Goal: Information Seeking & Learning: Learn about a topic

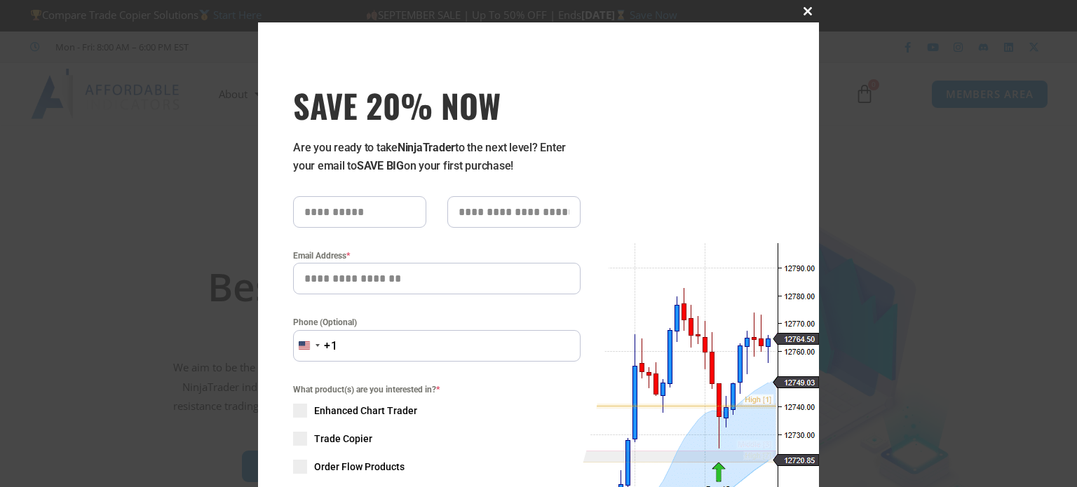
click at [809, 11] on span "SAVE 20% NOW popup" at bounding box center [807, 11] width 22 height 8
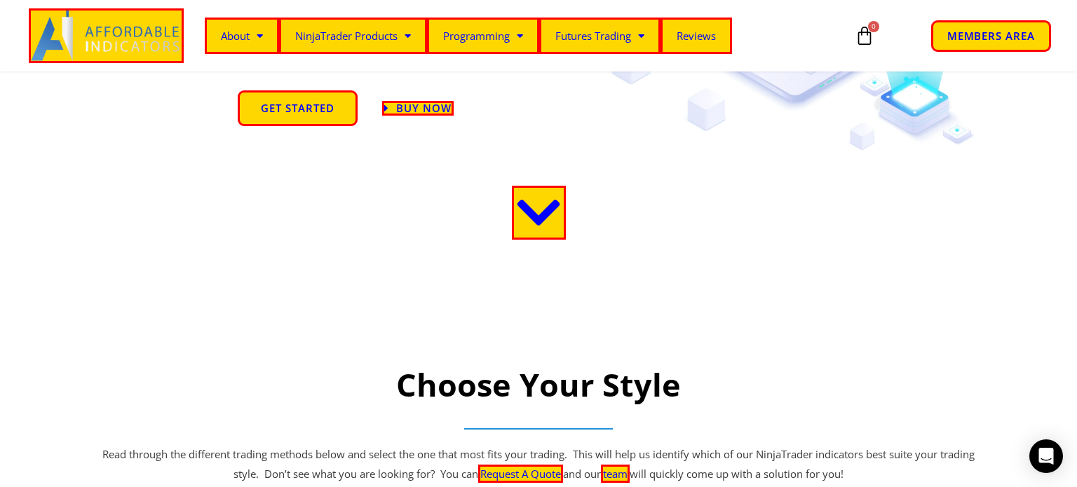
scroll to position [179, 0]
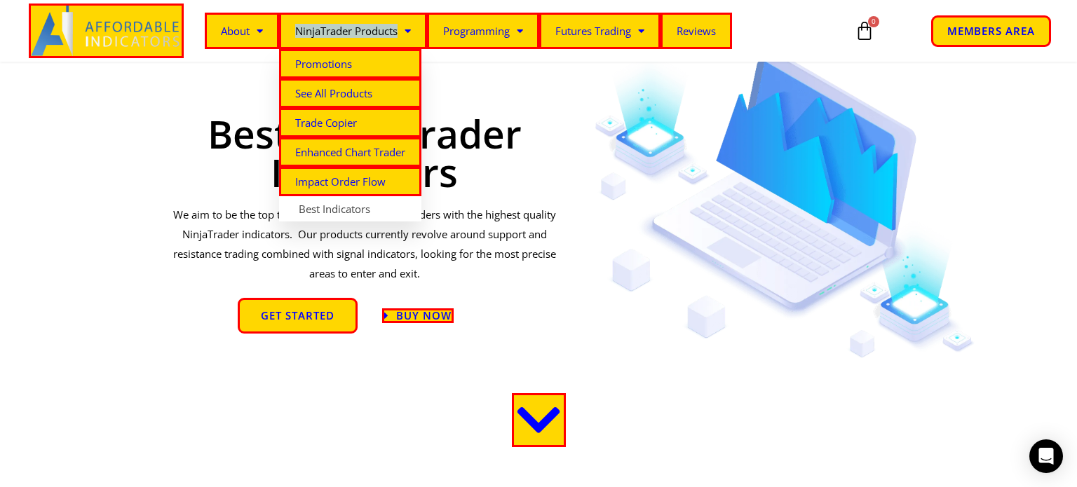
click at [702, 345] on img at bounding box center [784, 204] width 381 height 306
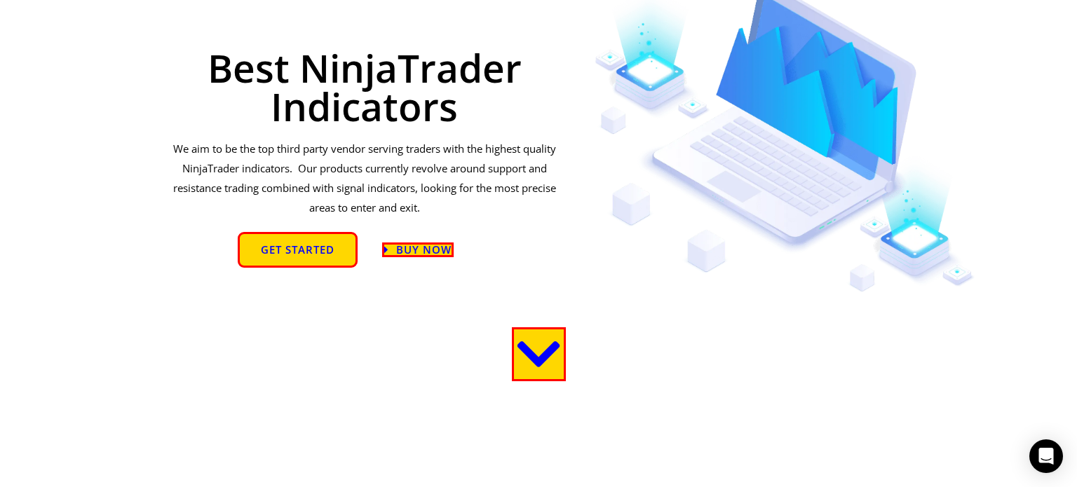
scroll to position [0, 0]
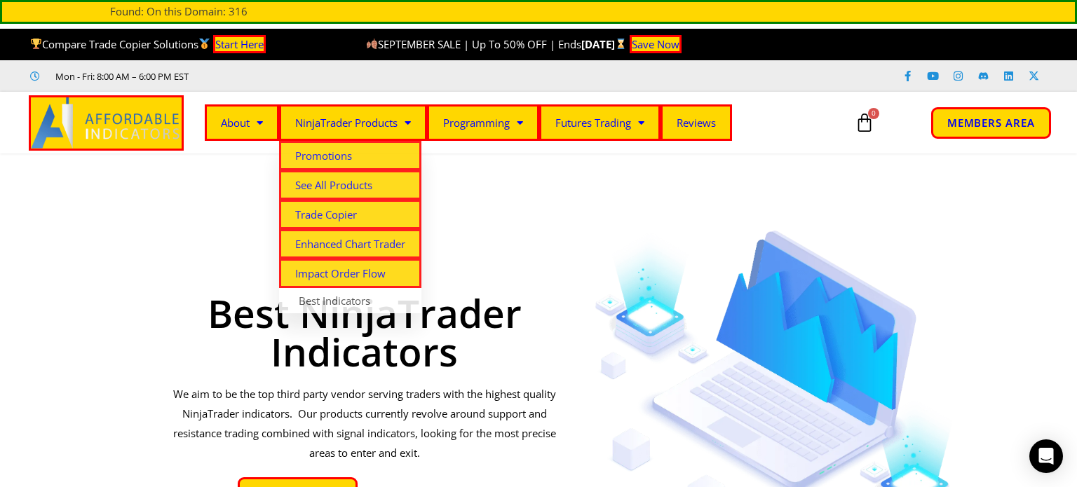
click at [478, 68] on ul "Mon - Fri: 8:00 AM – 6:00 PM EST" at bounding box center [373, 76] width 707 height 17
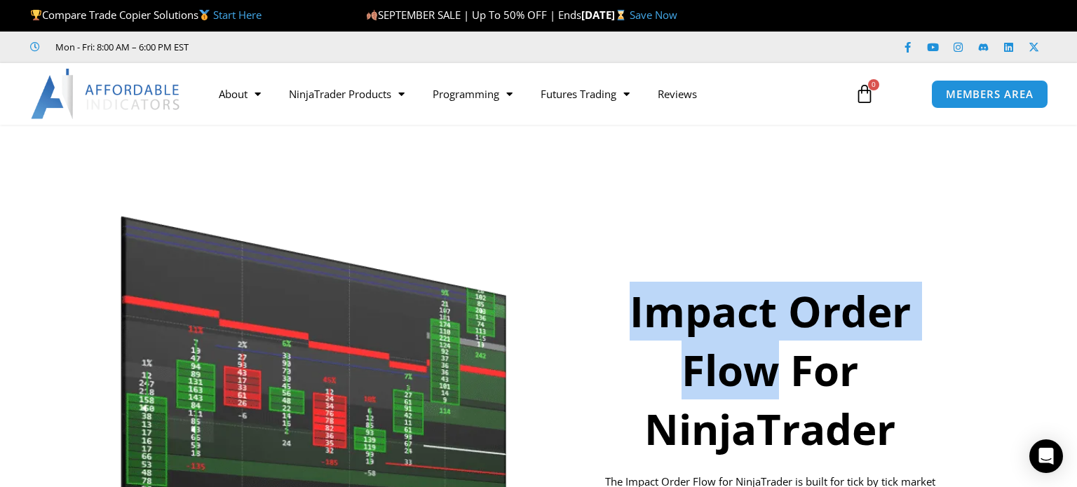
drag, startPoint x: 621, startPoint y: 300, endPoint x: 769, endPoint y: 374, distance: 165.2
click at [769, 374] on h1 "Impact Order Flow For NinjaTrader" at bounding box center [770, 370] width 364 height 177
copy h1 "Impact Order Flow"
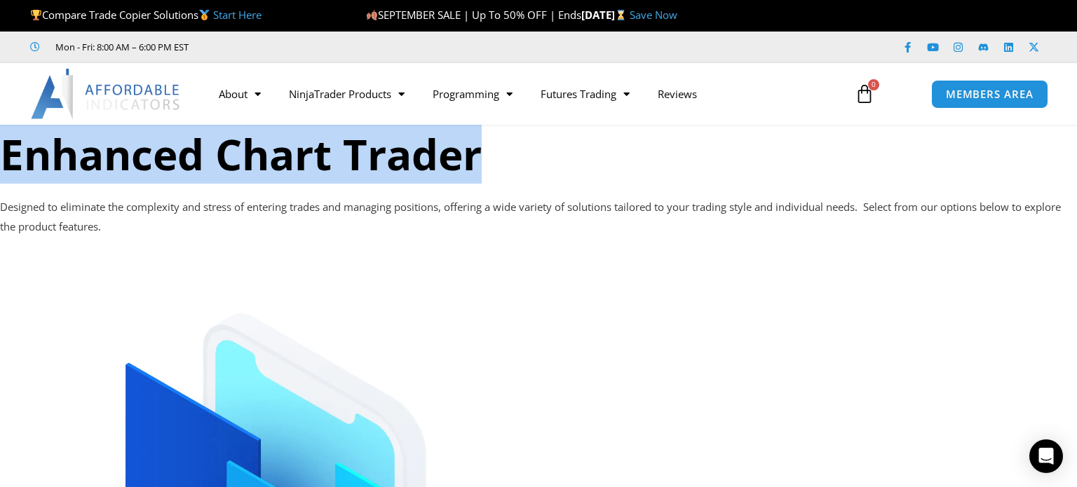
drag, startPoint x: 0, startPoint y: 152, endPoint x: 554, endPoint y: 168, distance: 554.7
click at [554, 168] on h1 "Enhanced Chart Trader" at bounding box center [538, 154] width 1077 height 59
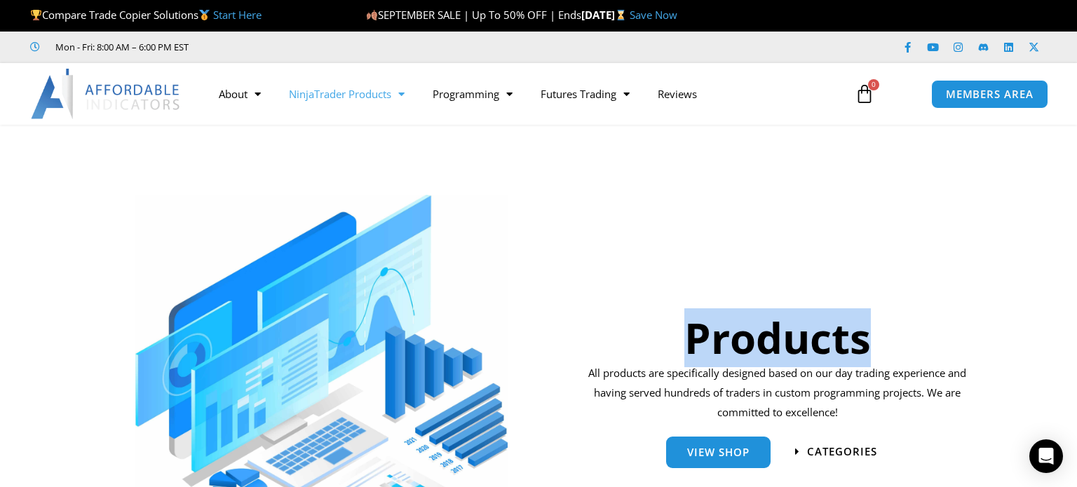
drag, startPoint x: 689, startPoint y: 334, endPoint x: 996, endPoint y: 344, distance: 307.2
click at [996, 344] on section "Products All products are specifically designed based on our day trading experi…" at bounding box center [538, 362] width 1077 height 390
copy h1 "Products"
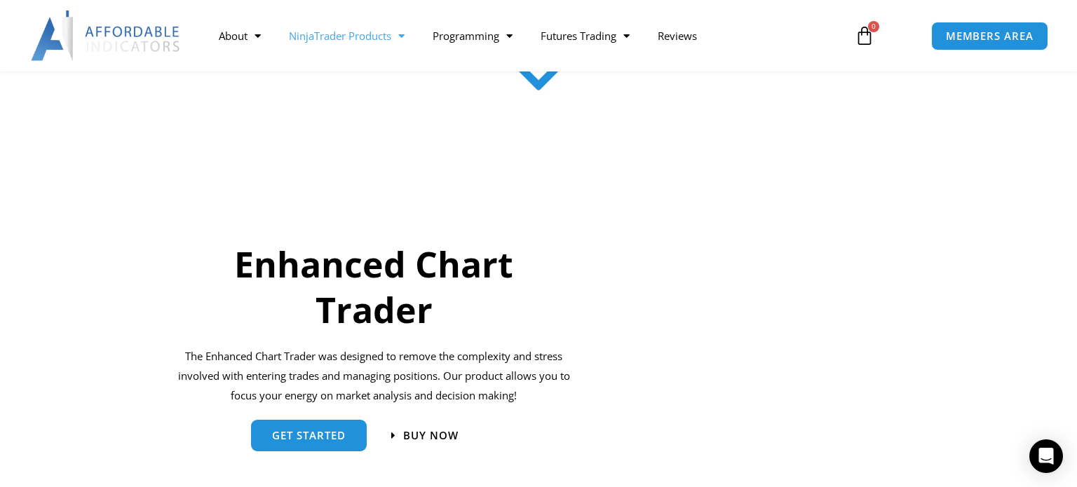
scroll to position [649, 0]
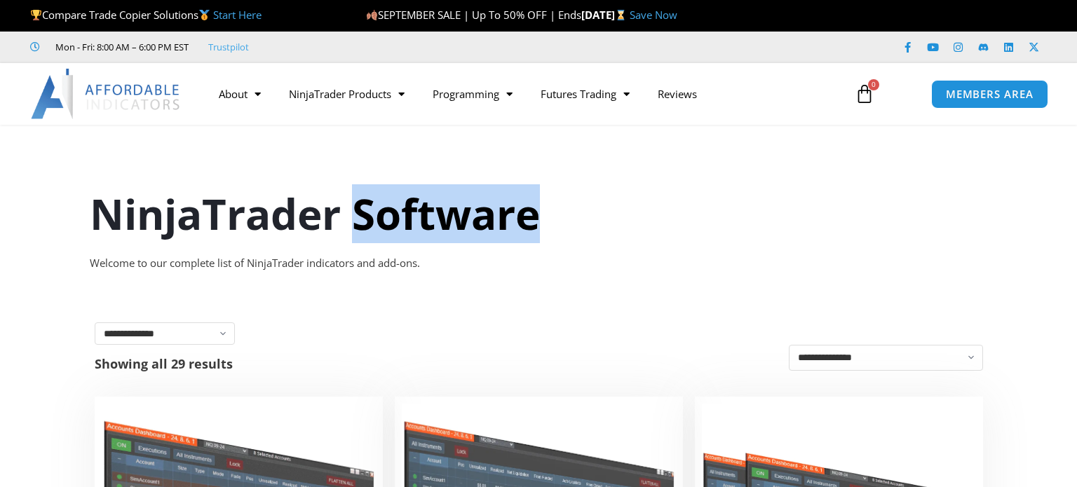
click at [560, 219] on h1 "NinjaTrader Software" at bounding box center [538, 213] width 897 height 59
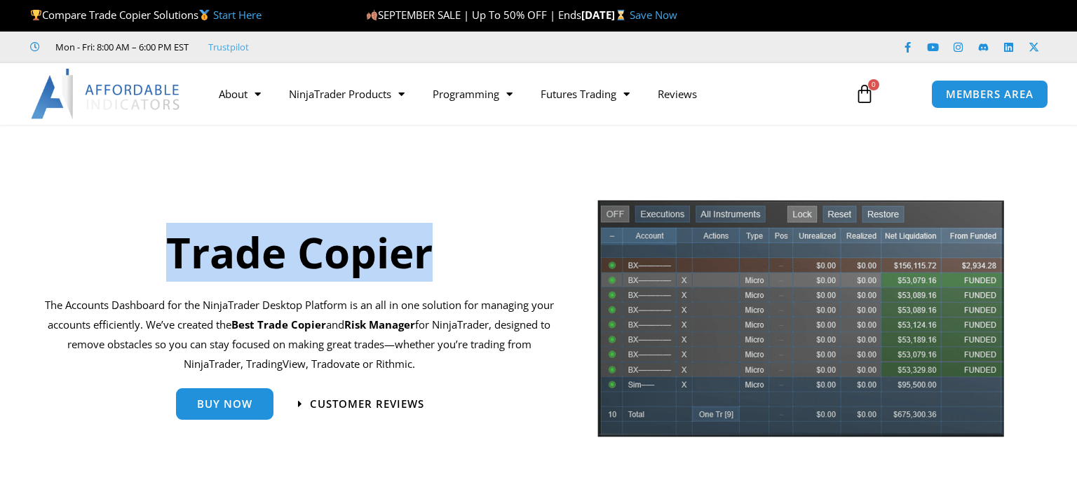
drag, startPoint x: 176, startPoint y: 247, endPoint x: 481, endPoint y: 251, distance: 304.9
click at [481, 251] on h1 "Trade Copier" at bounding box center [299, 252] width 510 height 59
